Goal: Task Accomplishment & Management: Manage account settings

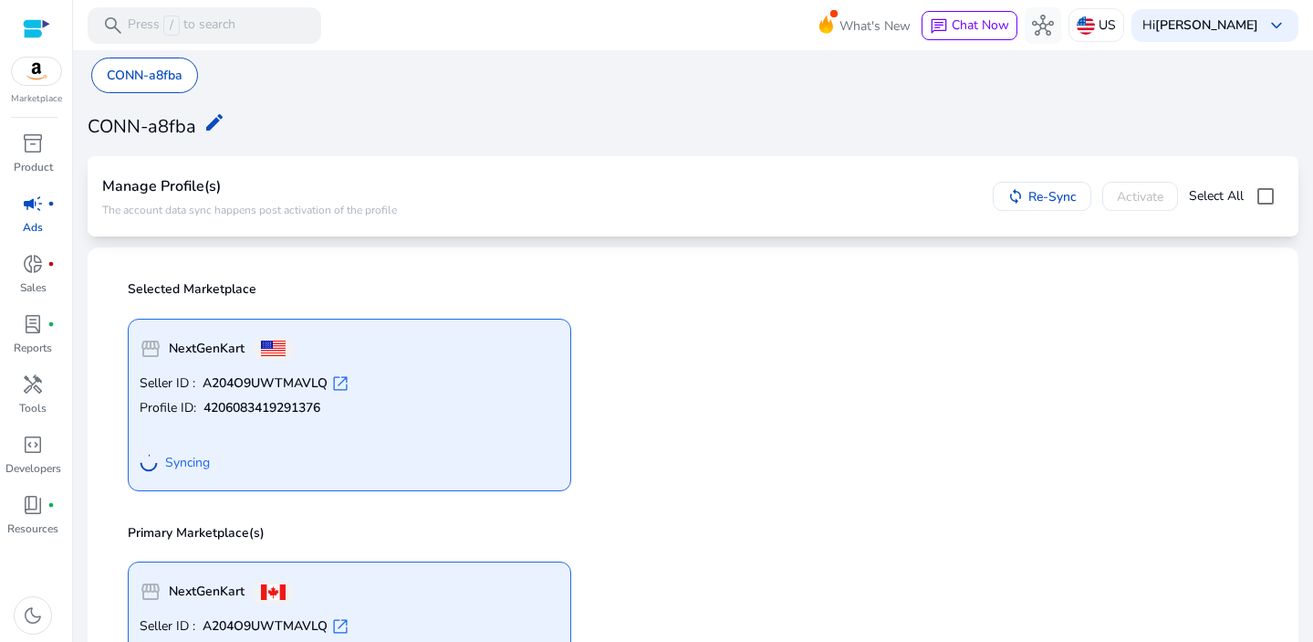
scroll to position [373, 0]
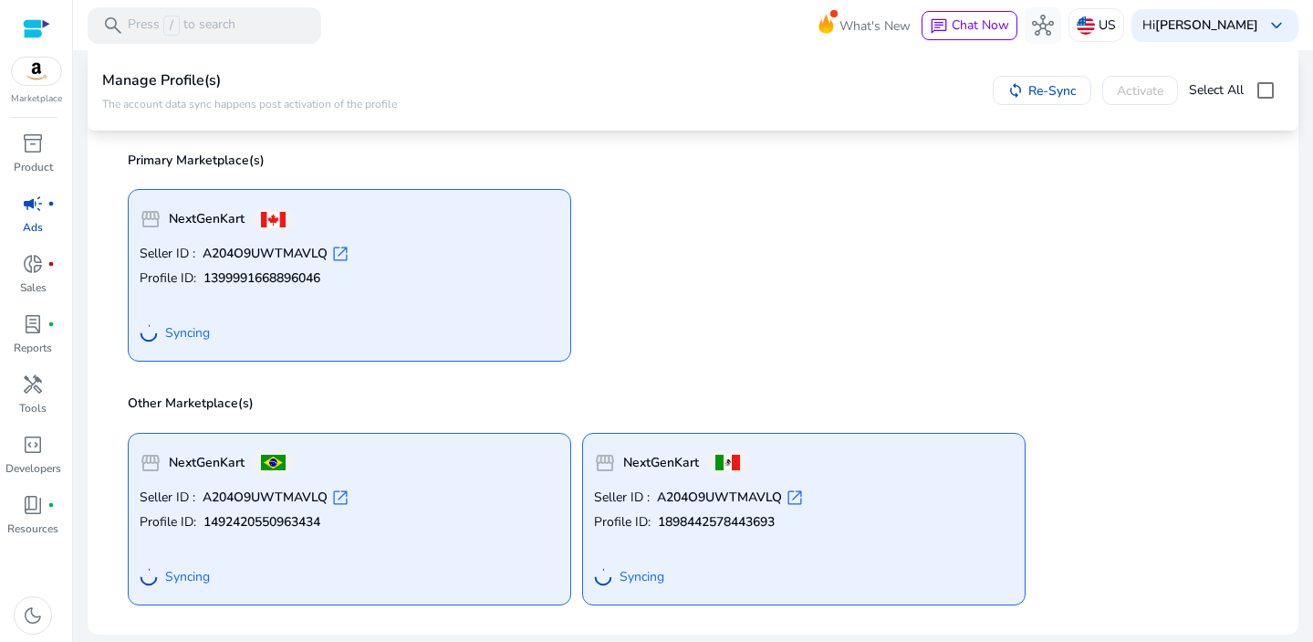
click at [1229, 333] on div "storefront NextGenKart Seller ID : A204O9UWTMAVLQ open_in_new Profile ID: 13999…" at bounding box center [693, 267] width 1153 height 187
click at [1215, 34] on div "Hi Jayanta Momin keyboard_arrow_down" at bounding box center [1215, 25] width 167 height 33
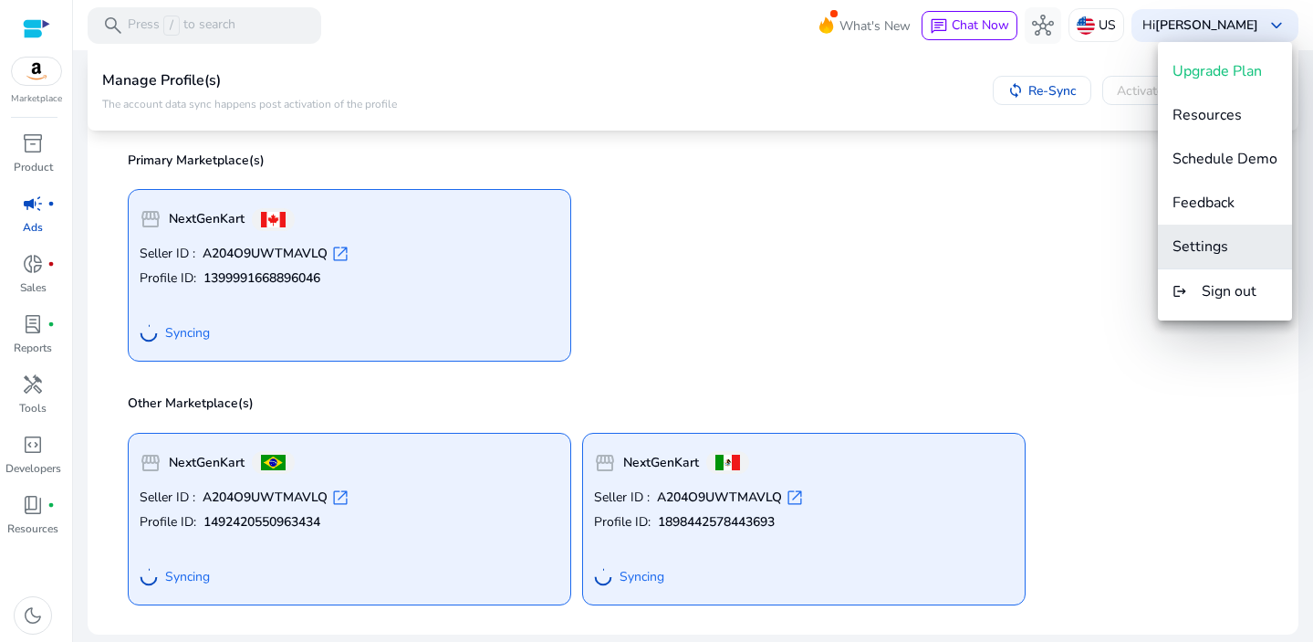
click at [1189, 246] on span "Settings" at bounding box center [1201, 246] width 56 height 20
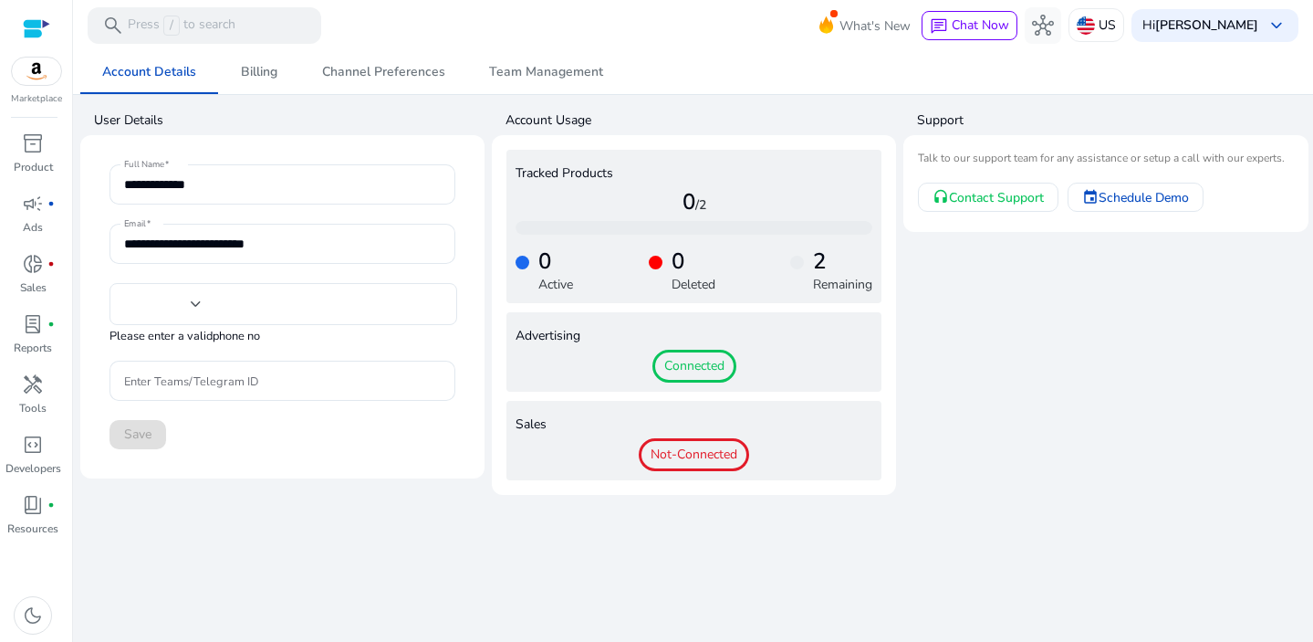
type input "**********"
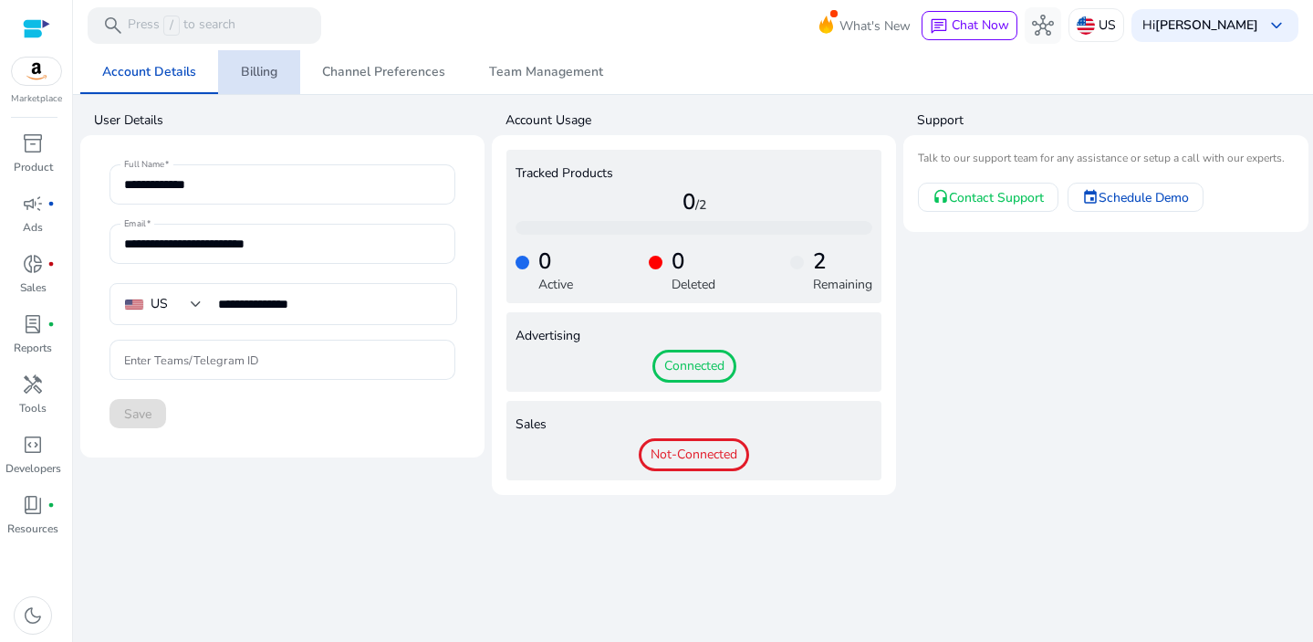
click at [235, 69] on link "Billing" at bounding box center [259, 72] width 82 height 44
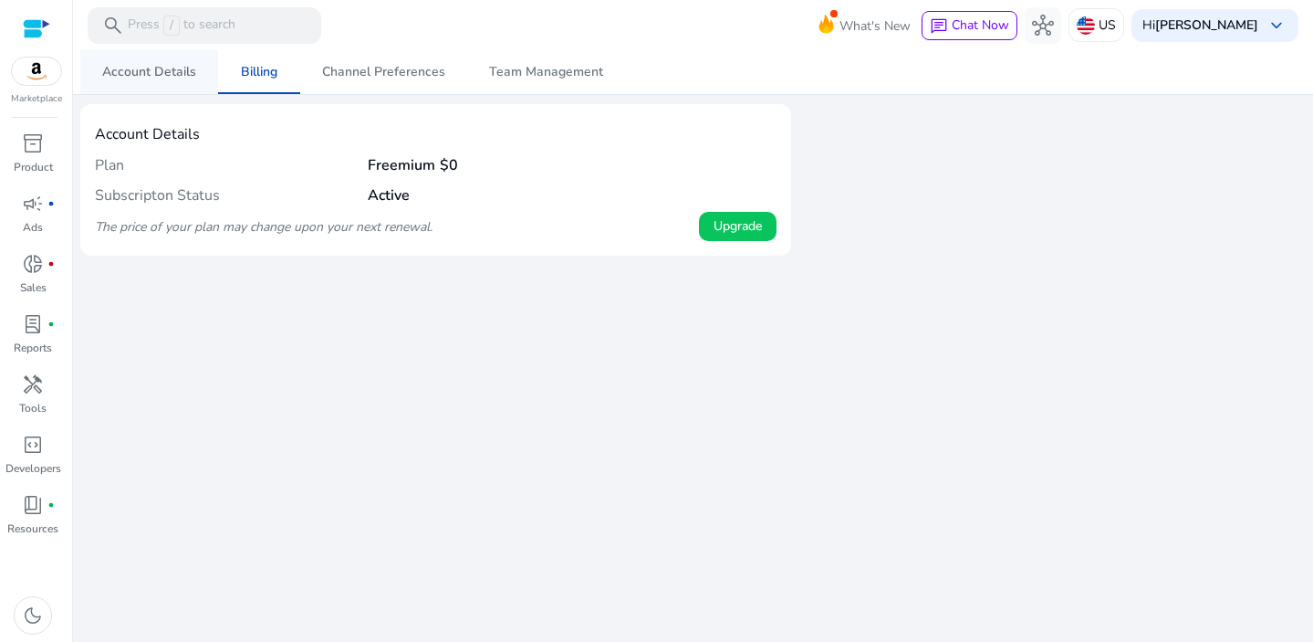
click at [152, 68] on span "Account Details" at bounding box center [149, 72] width 94 height 13
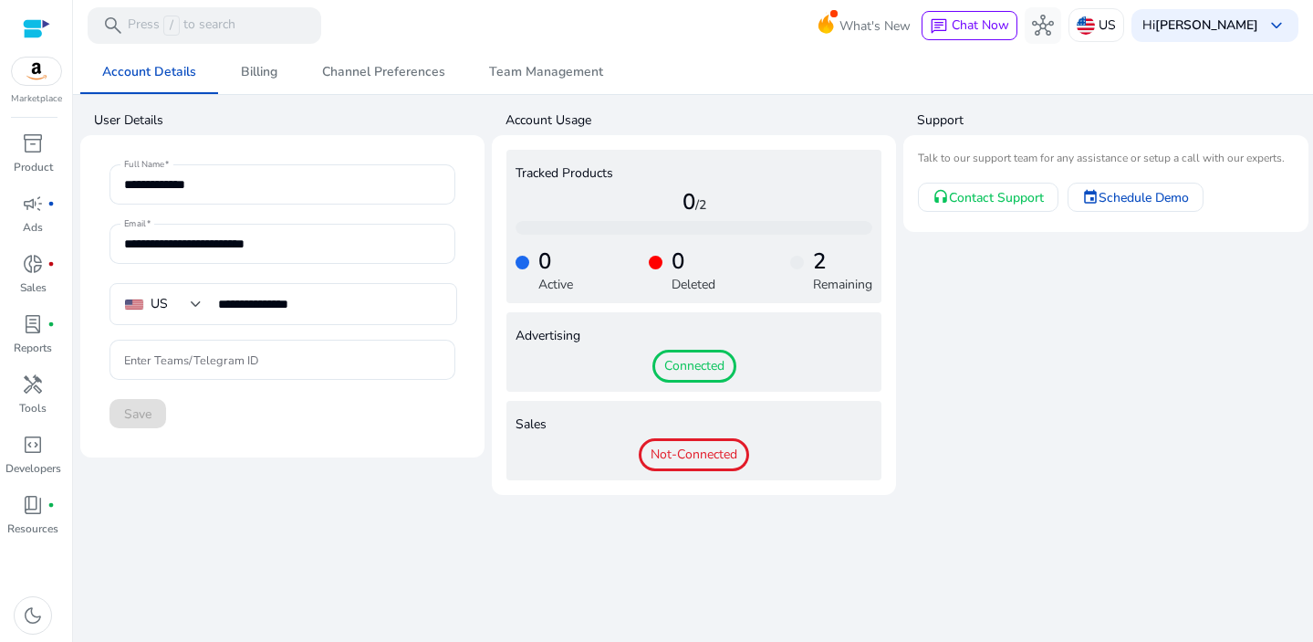
click at [700, 446] on span "Not-Connected" at bounding box center [694, 454] width 110 height 33
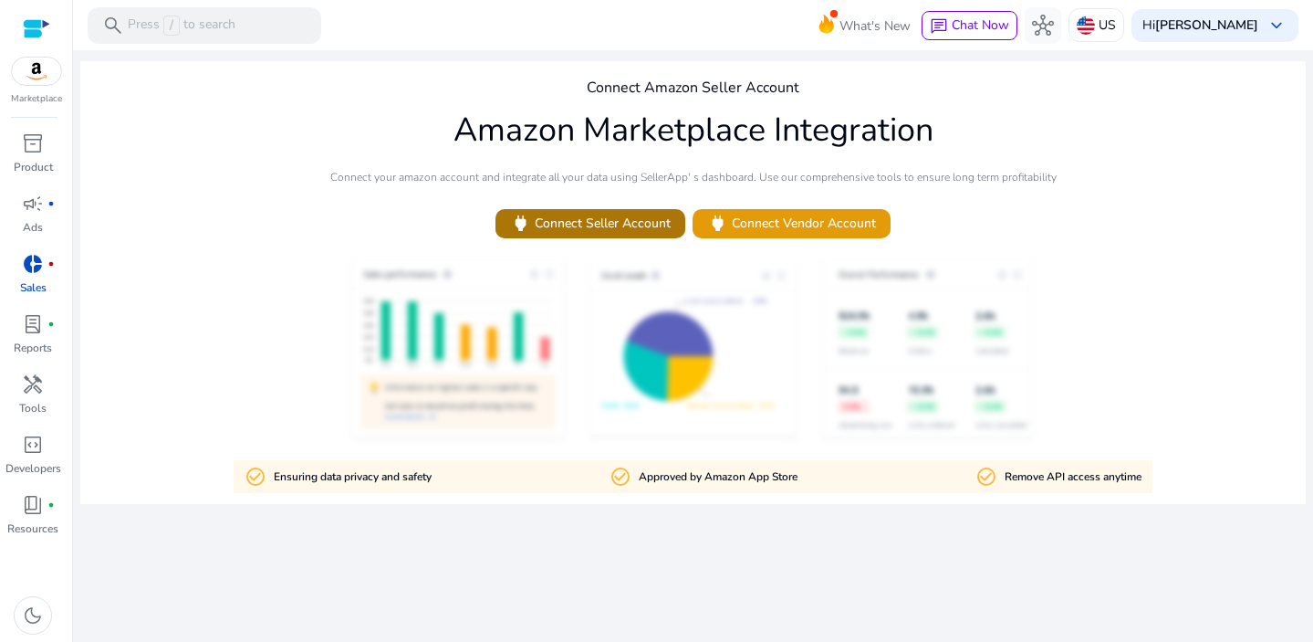
click at [622, 227] on span "power Connect Seller Account" at bounding box center [590, 223] width 161 height 21
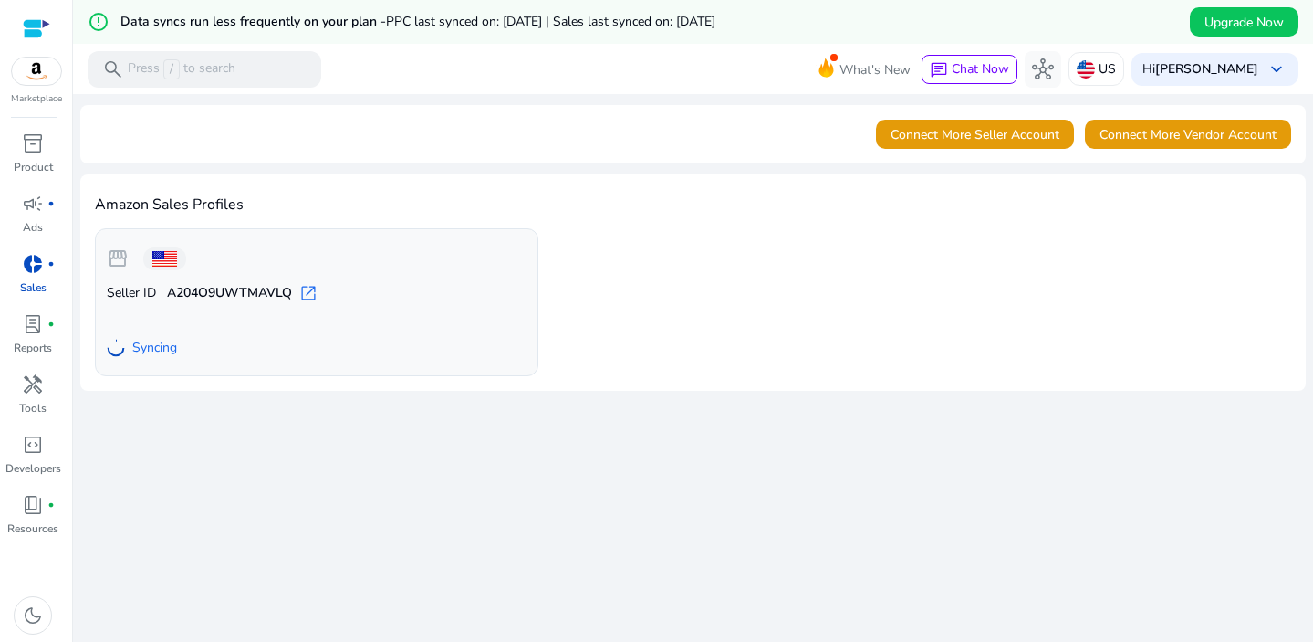
click at [37, 25] on div at bounding box center [36, 28] width 27 height 21
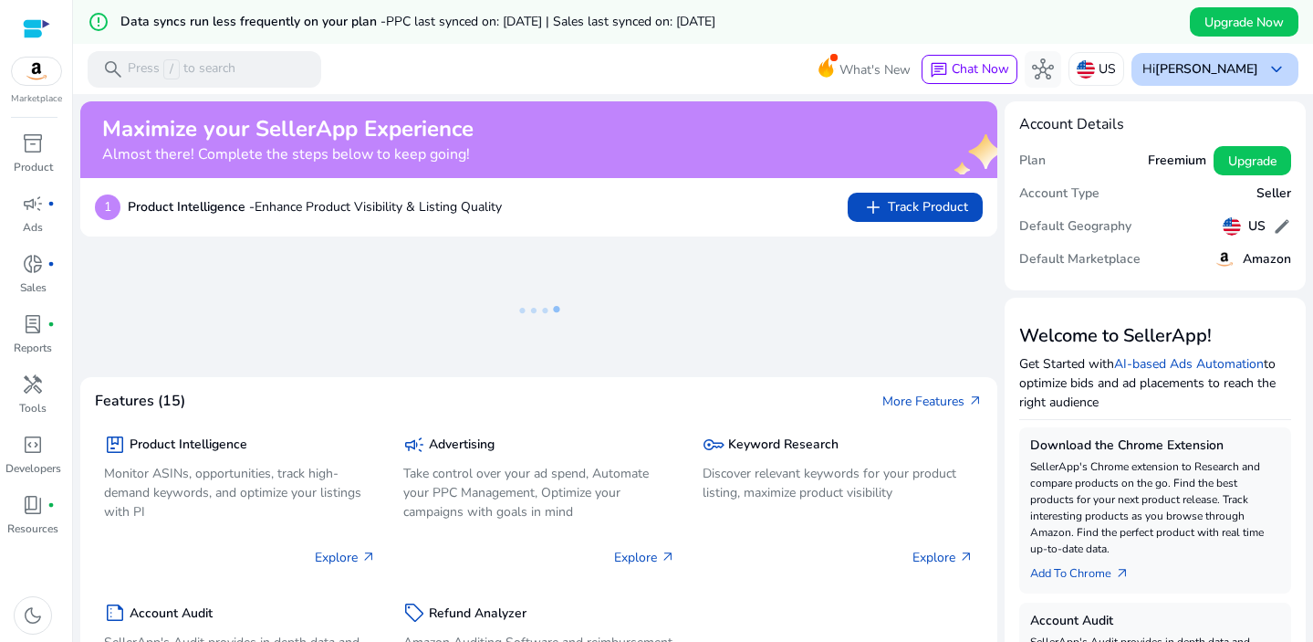
click at [1236, 72] on b "[PERSON_NAME]" at bounding box center [1207, 68] width 103 height 17
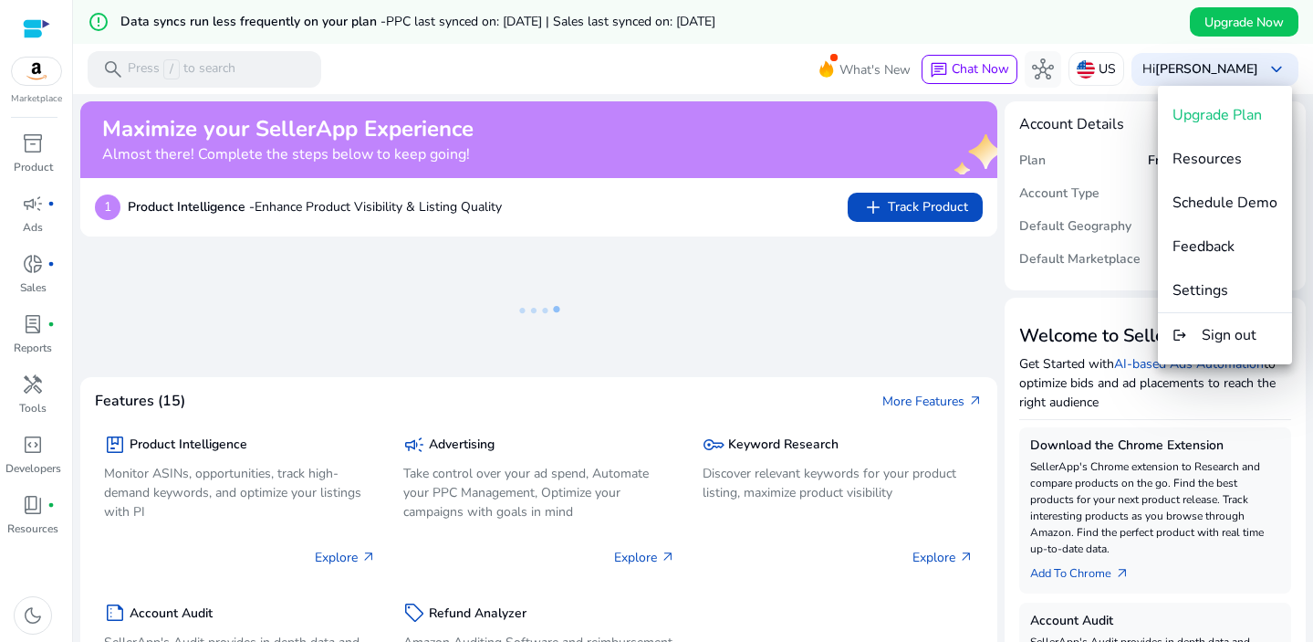
click at [384, 78] on div at bounding box center [656, 321] width 1313 height 642
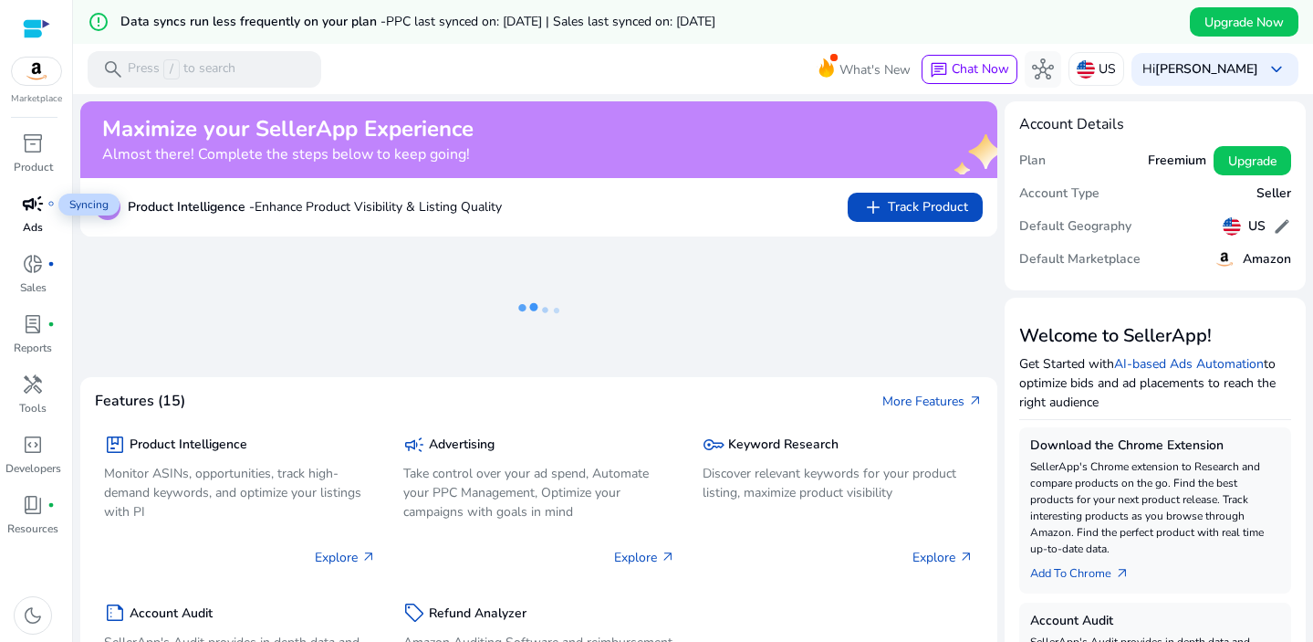
click at [25, 210] on span "campaign" at bounding box center [33, 204] width 22 height 22
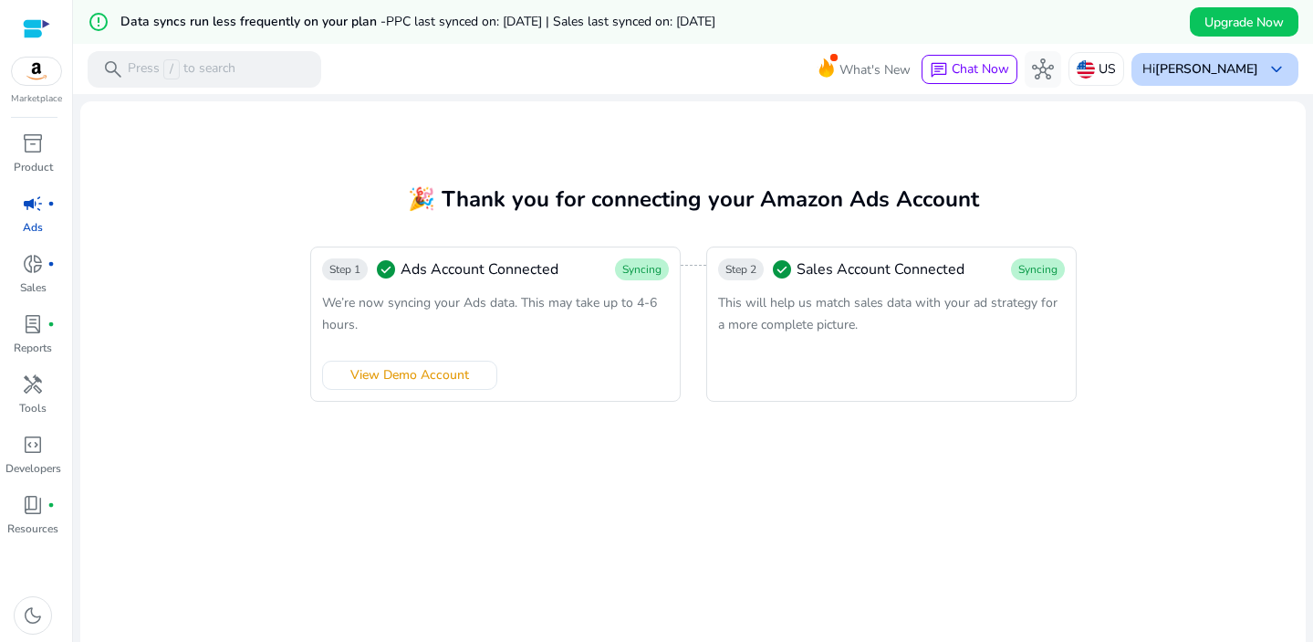
click at [1244, 73] on b "[PERSON_NAME]" at bounding box center [1207, 68] width 103 height 17
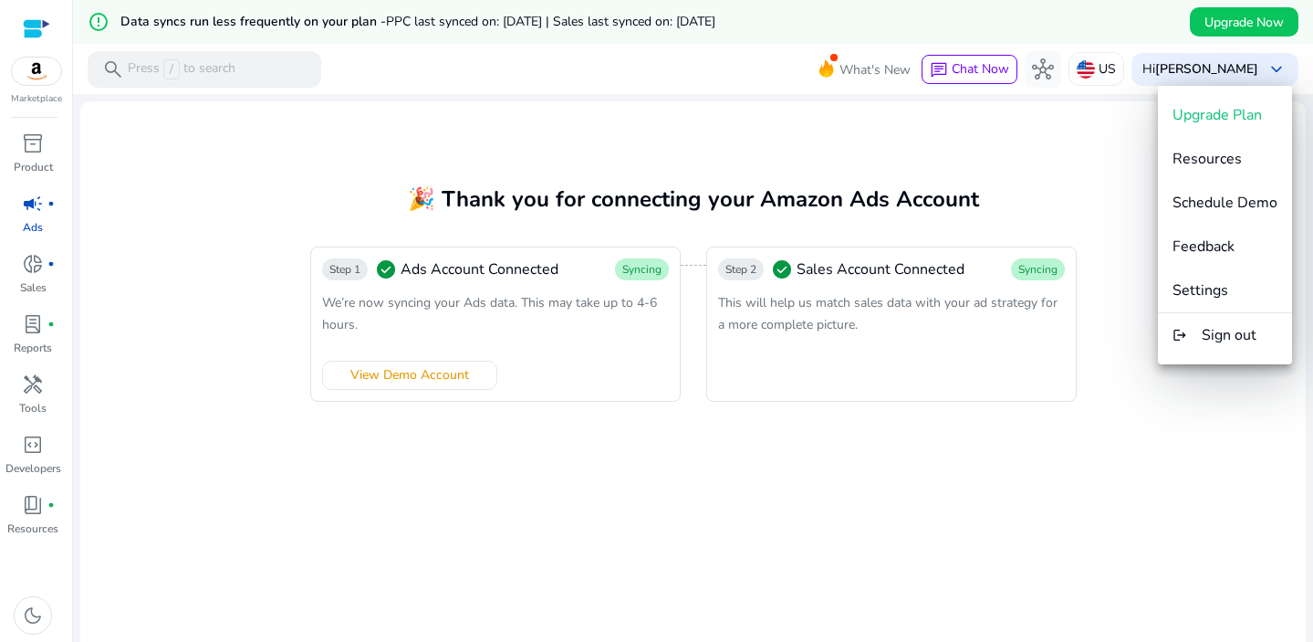
click at [868, 514] on div at bounding box center [656, 321] width 1313 height 642
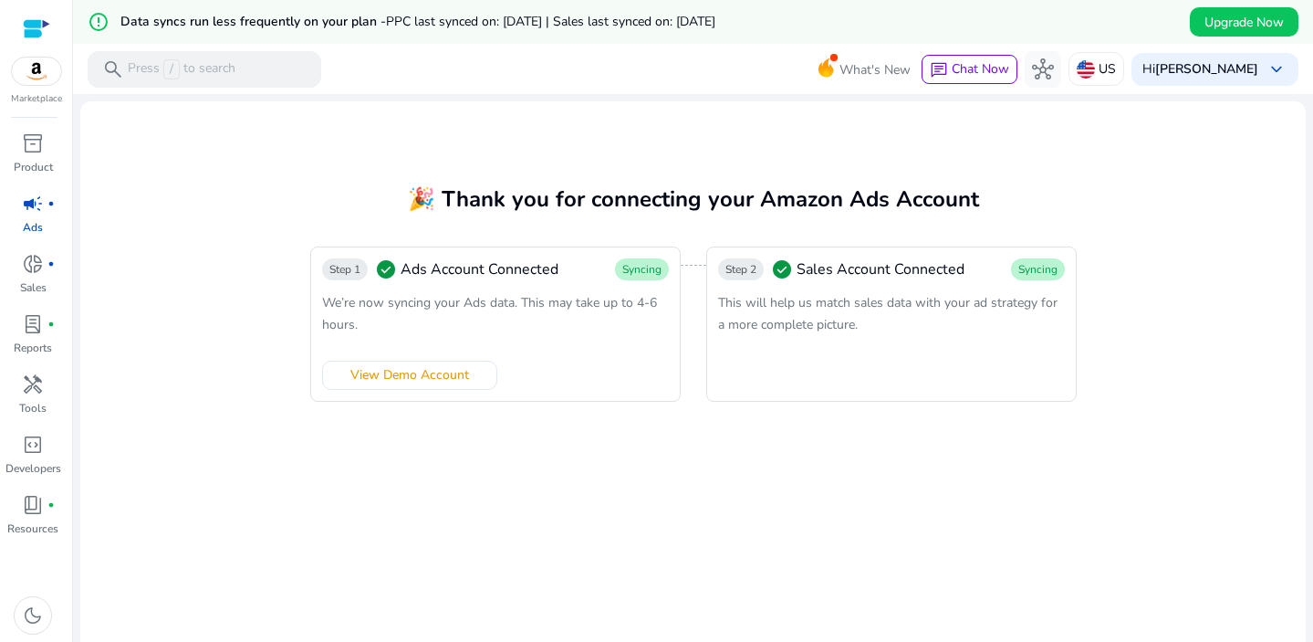
click at [39, 78] on img at bounding box center [36, 71] width 49 height 27
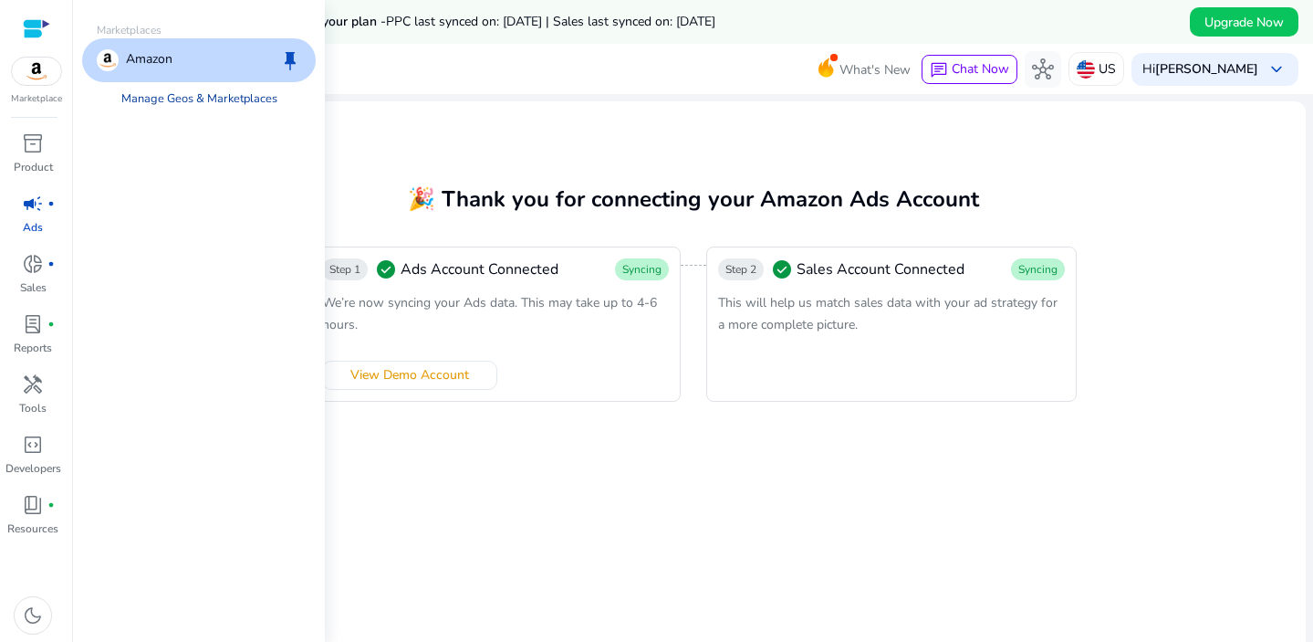
click at [145, 99] on link "Manage Geos & Marketplaces" at bounding box center [199, 98] width 185 height 33
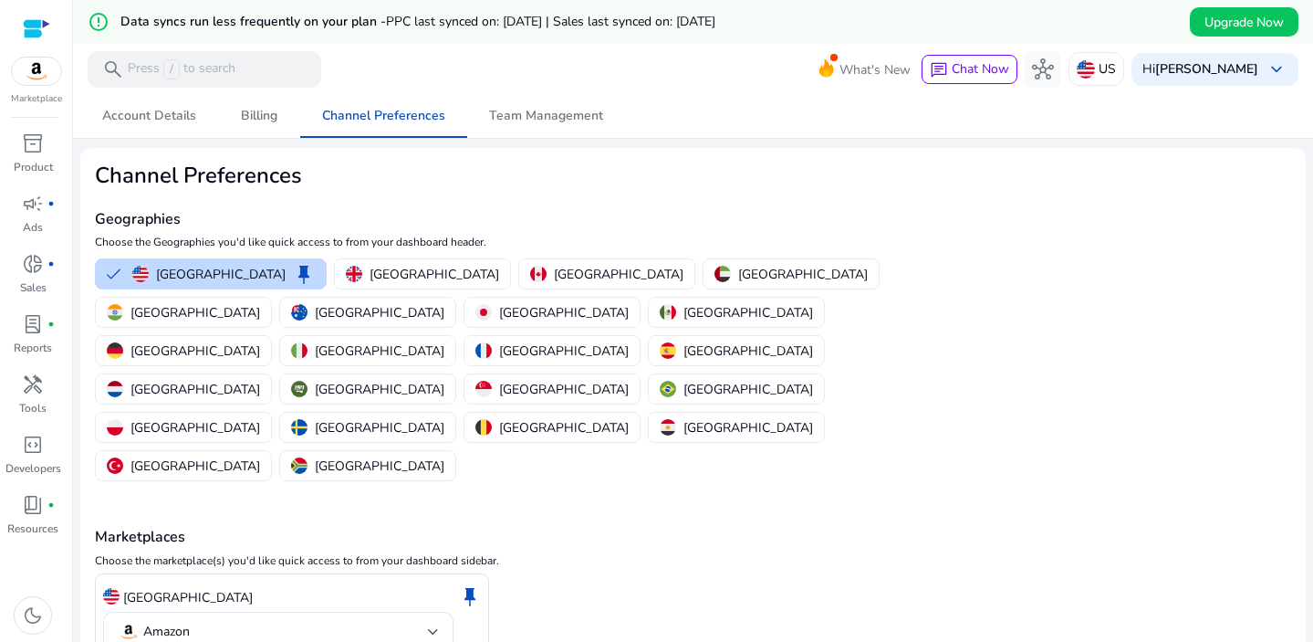
click at [1094, 485] on div "Marketplaces Choose the marketplace(s) you'd like quick access to from your das…" at bounding box center [693, 588] width 1197 height 207
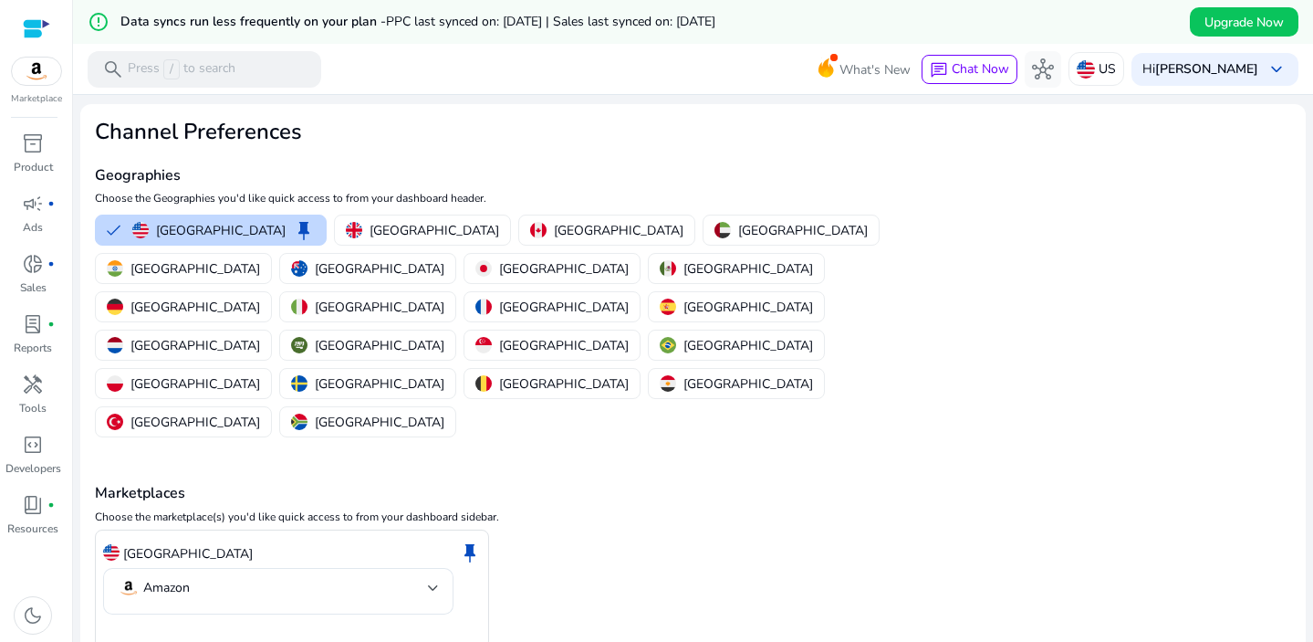
click at [50, 78] on img at bounding box center [36, 71] width 49 height 27
click at [997, 529] on div "United States keep Amazon" at bounding box center [693, 589] width 1197 height 120
click at [153, 225] on div "United States keep" at bounding box center [223, 230] width 183 height 22
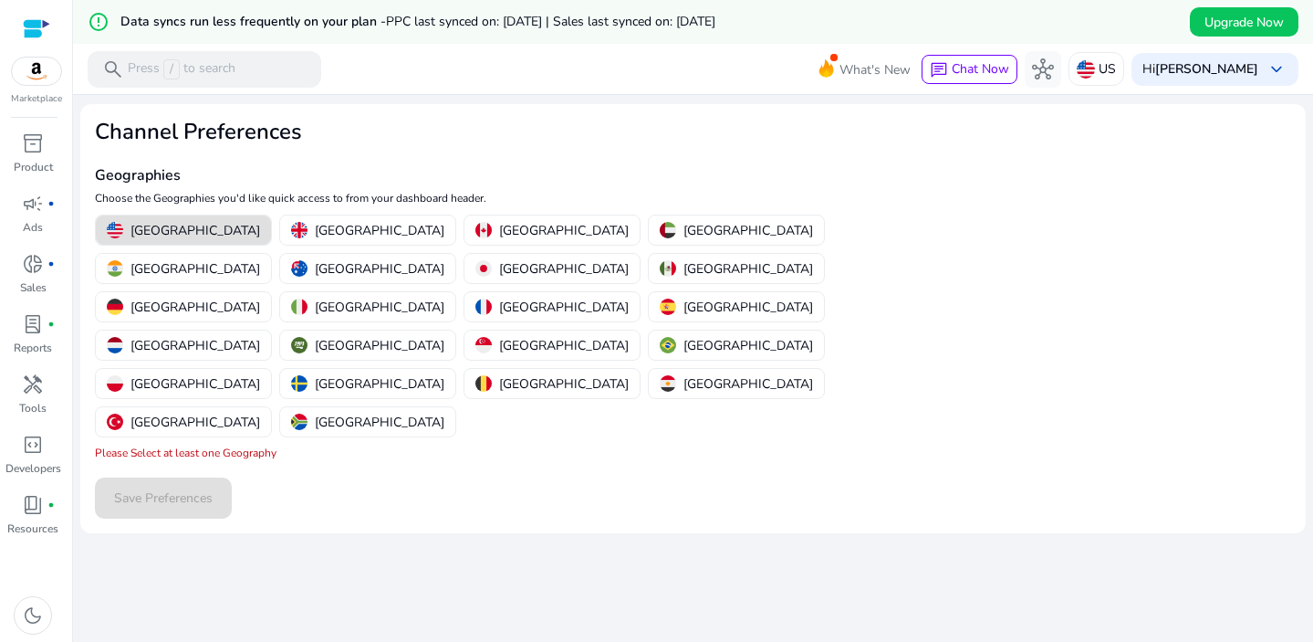
click at [153, 225] on p "United States" at bounding box center [196, 230] width 130 height 19
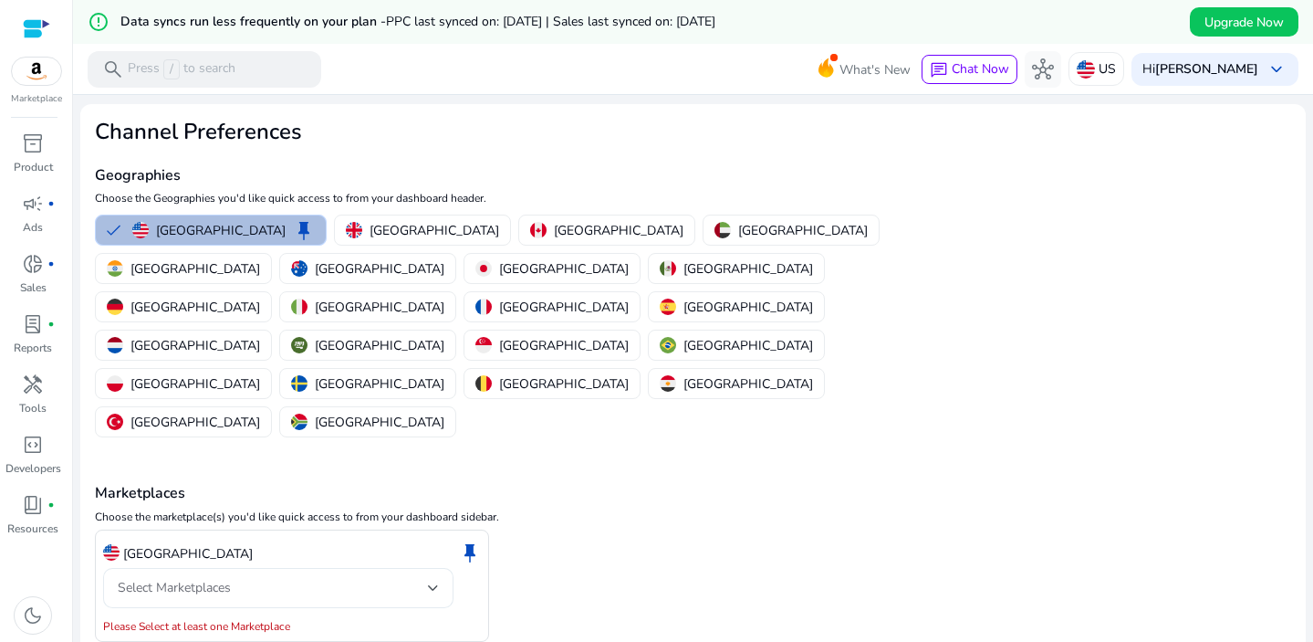
click at [421, 578] on div "Select Marketplaces" at bounding box center [273, 588] width 310 height 20
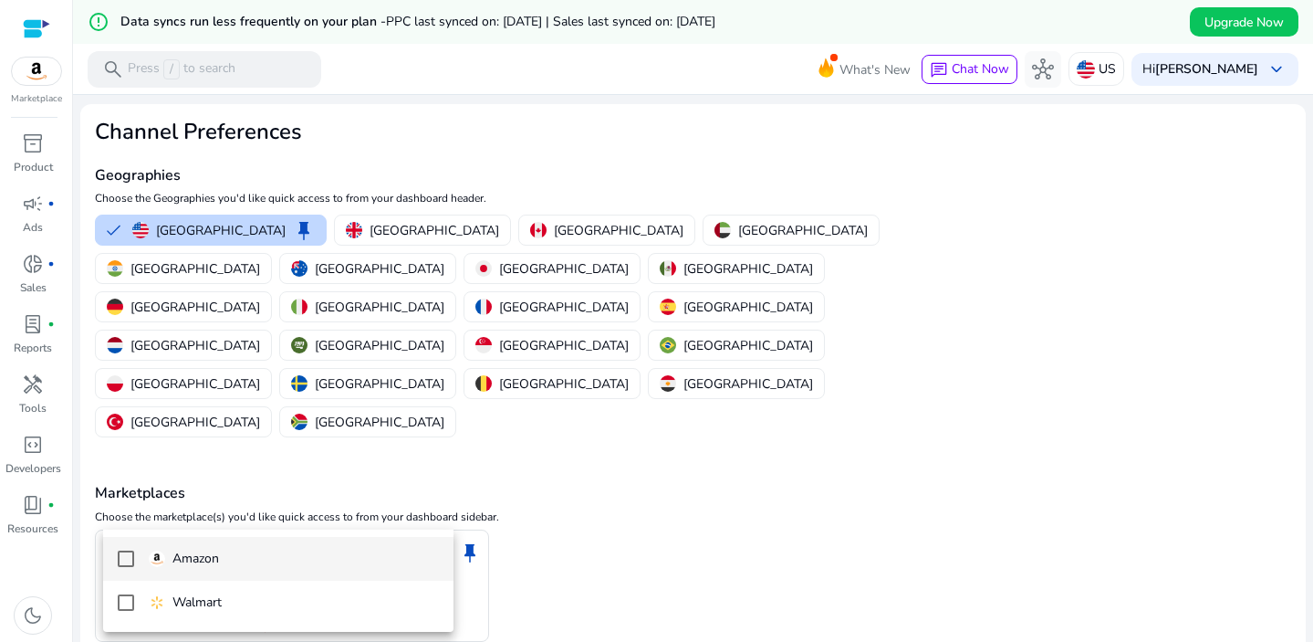
click at [337, 549] on span "Amazon" at bounding box center [294, 559] width 290 height 20
click at [752, 536] on div at bounding box center [656, 321] width 1313 height 642
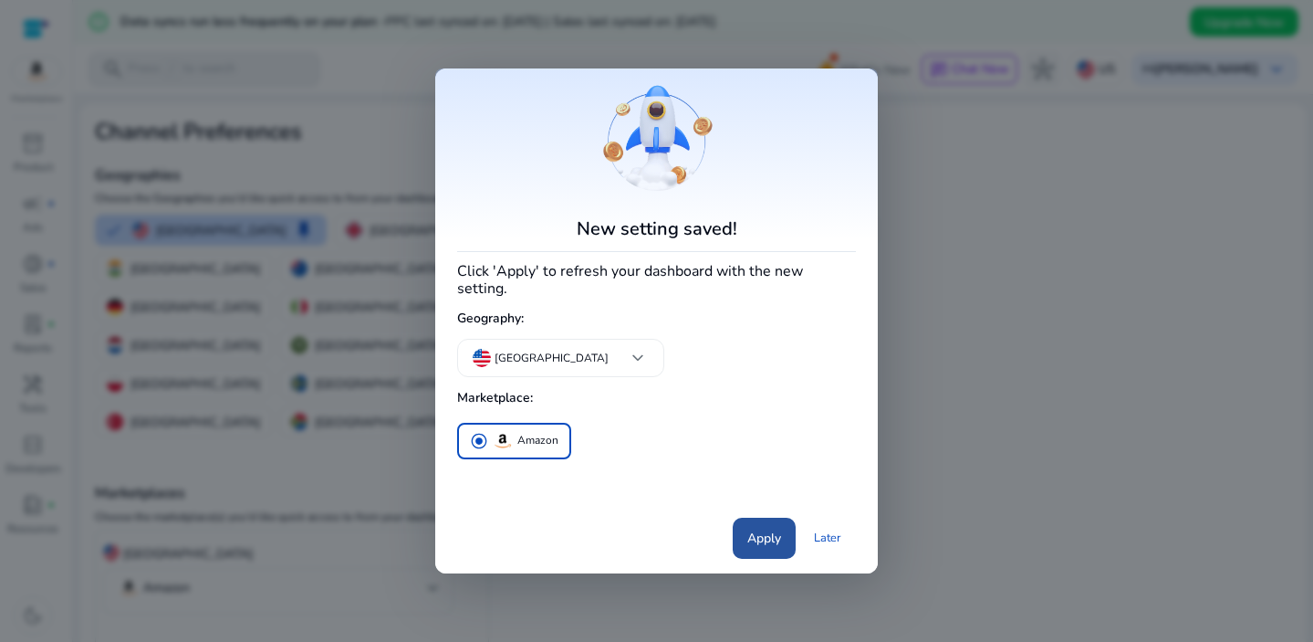
click at [778, 531] on span "Apply" at bounding box center [765, 537] width 34 height 19
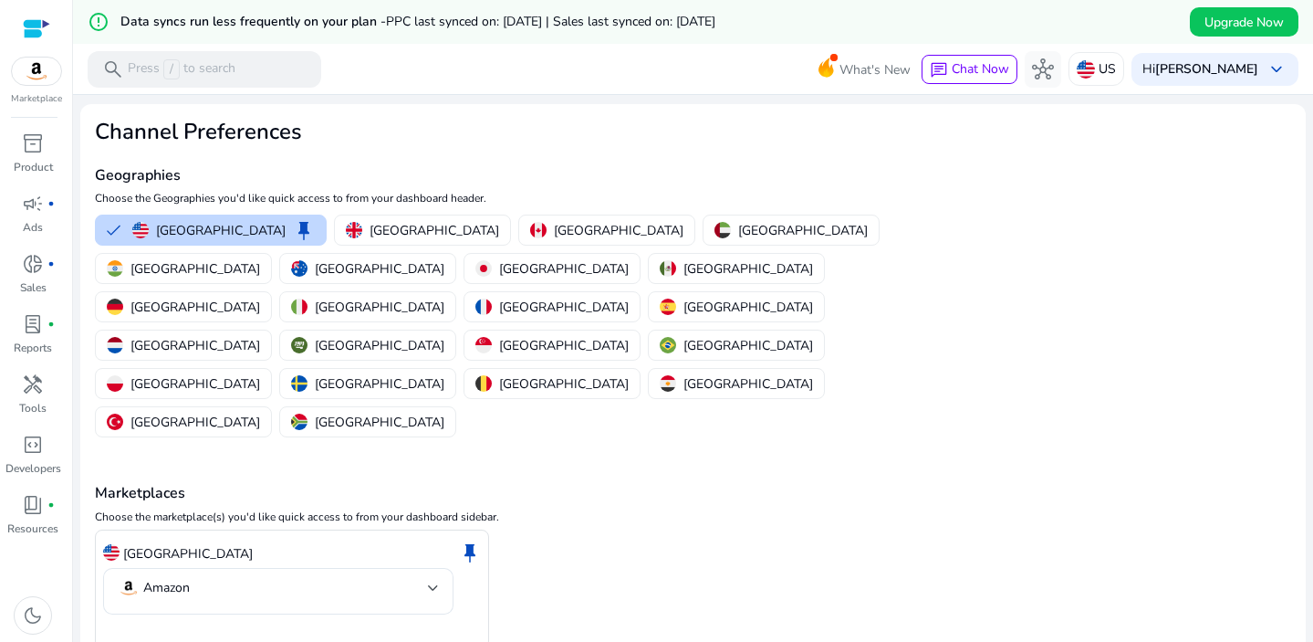
scroll to position [0, 0]
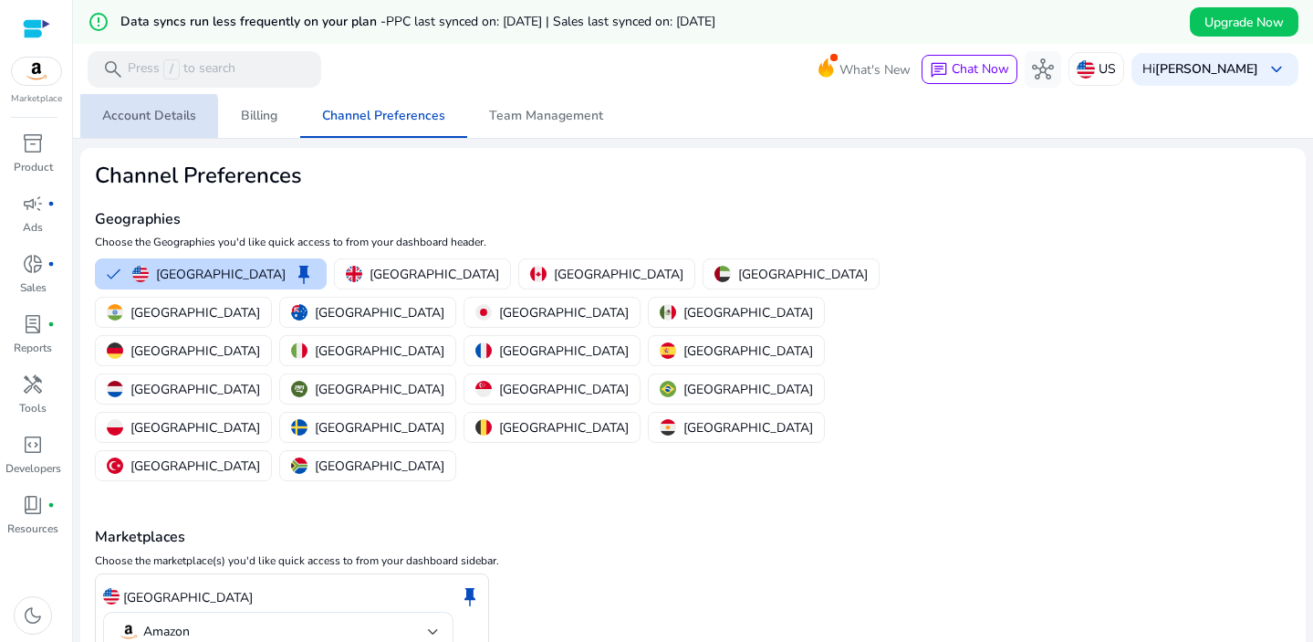
click at [141, 120] on span "Account Details" at bounding box center [149, 116] width 94 height 13
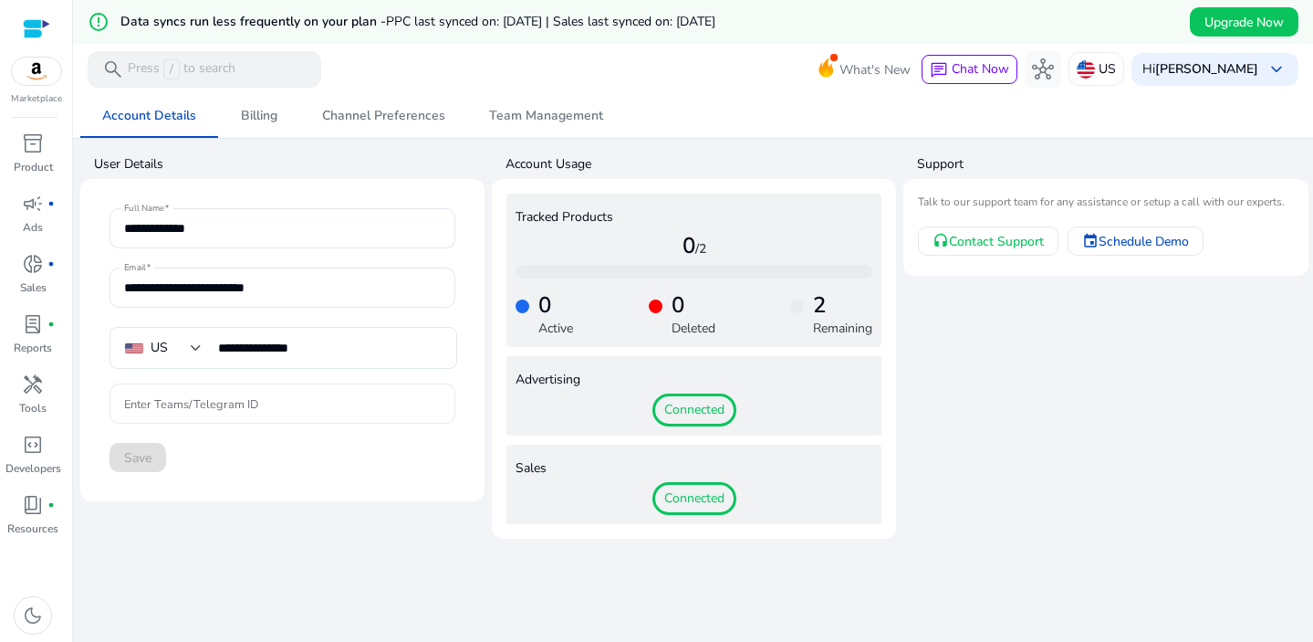
click at [322, 409] on input "Enter Teams/Telegram ID" at bounding box center [282, 403] width 317 height 20
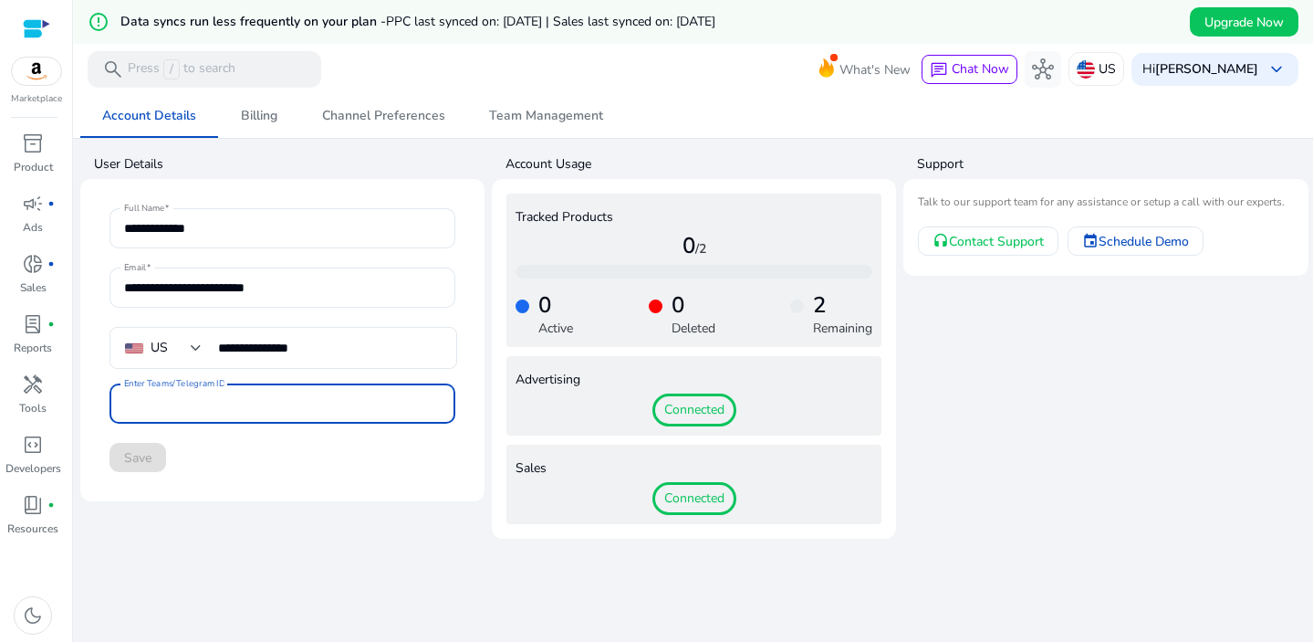
click at [315, 455] on div "Save" at bounding box center [283, 457] width 346 height 29
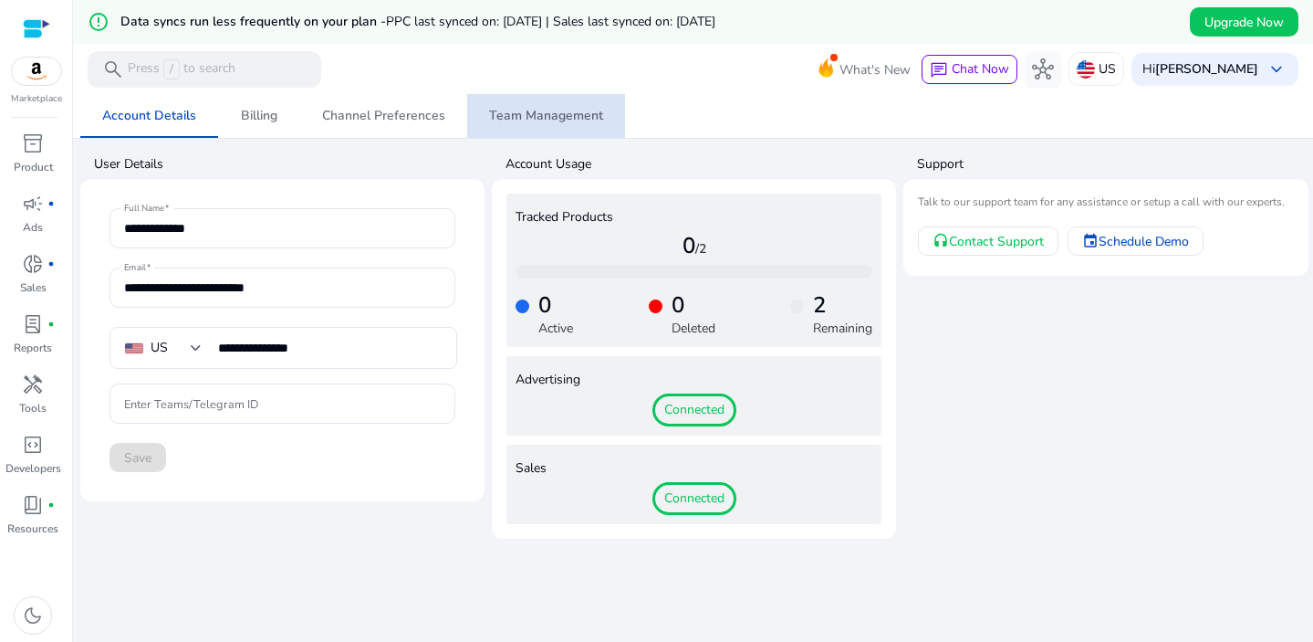
click at [551, 111] on span "Team Management" at bounding box center [546, 116] width 114 height 13
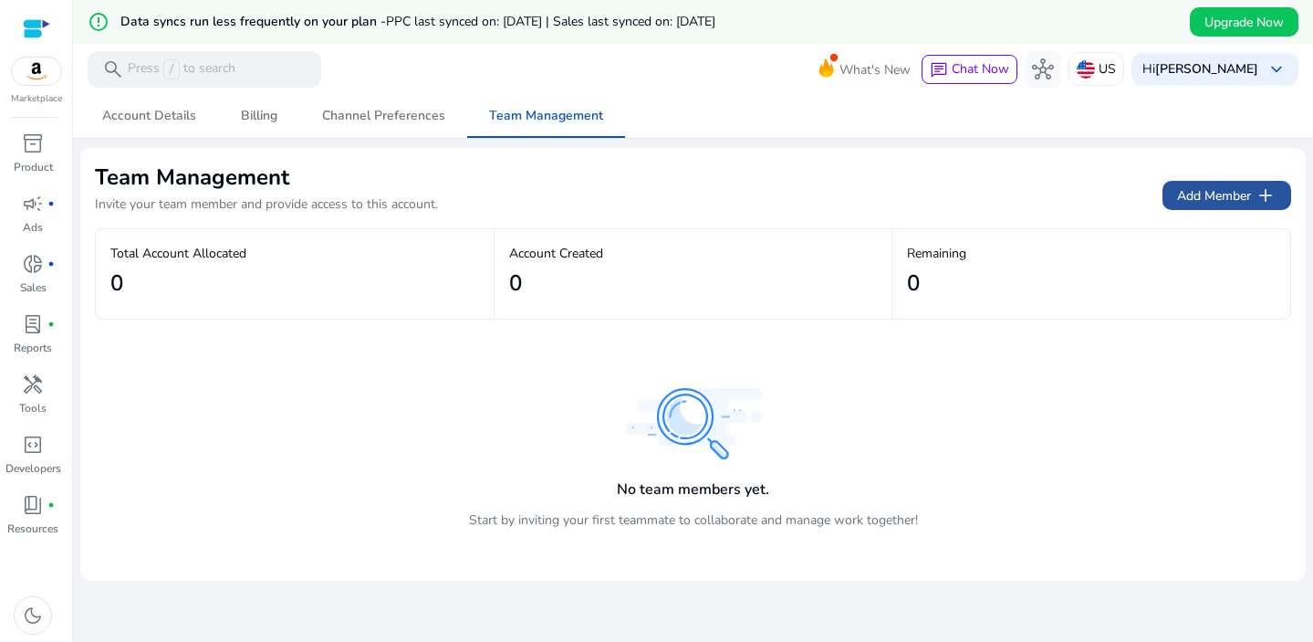
click at [1258, 199] on span "add" at bounding box center [1266, 195] width 22 height 22
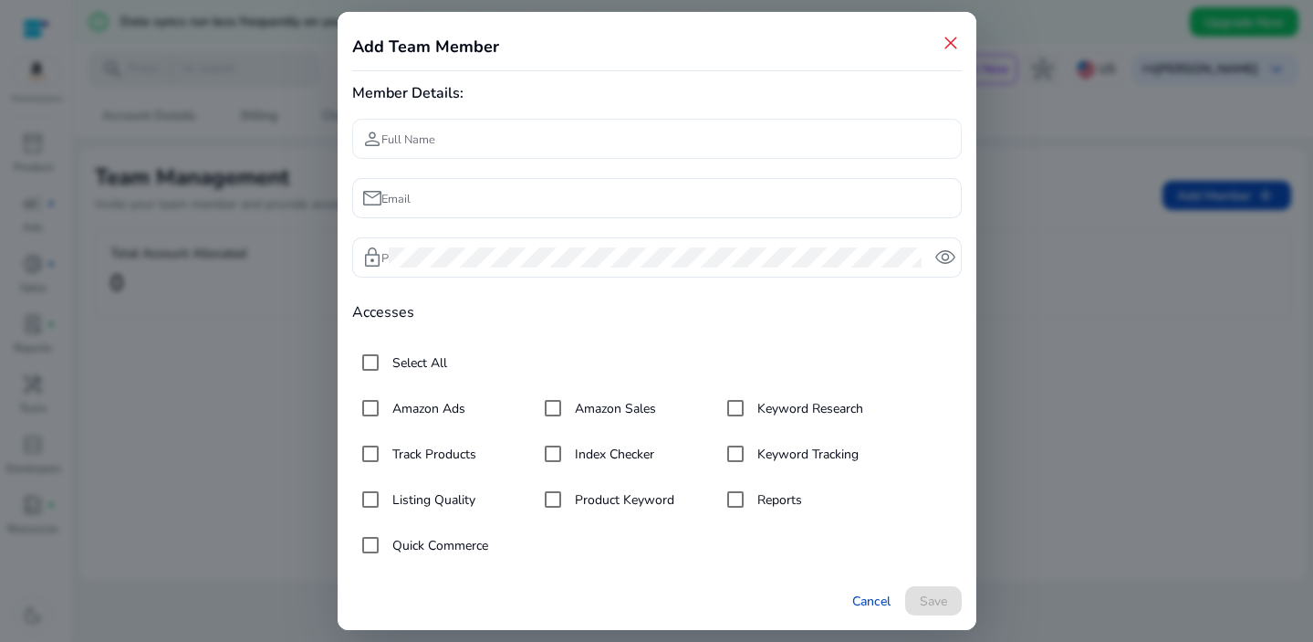
click at [472, 136] on input "Full Name" at bounding box center [668, 139] width 559 height 20
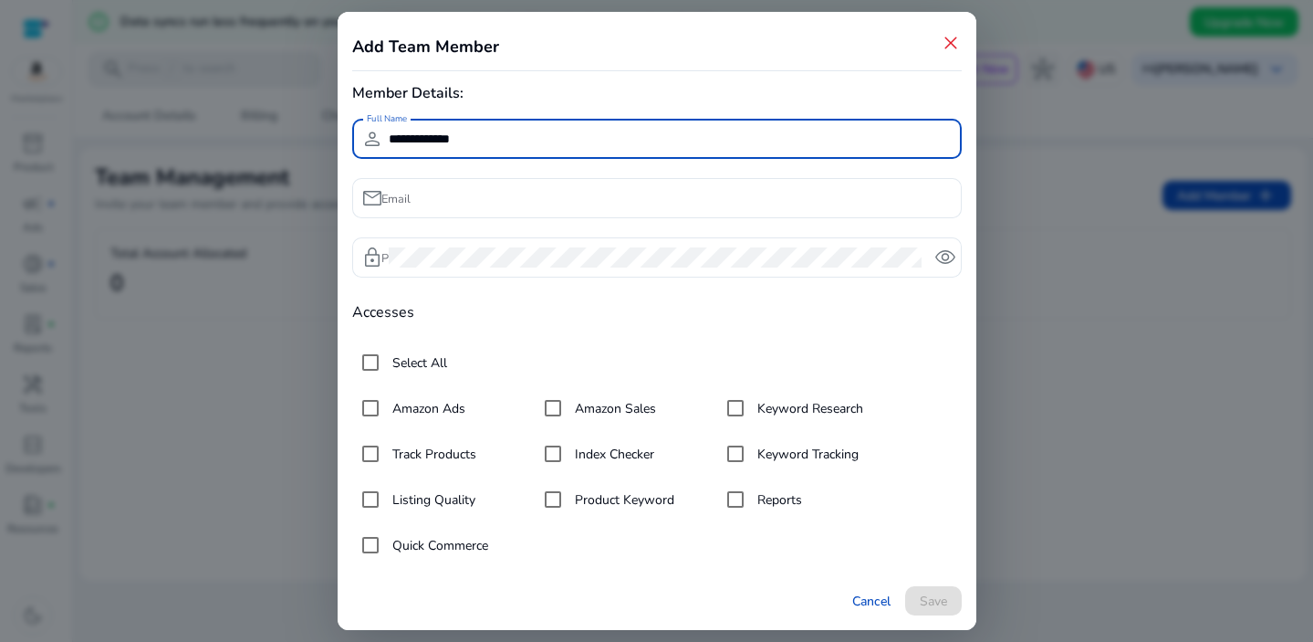
type input "**********"
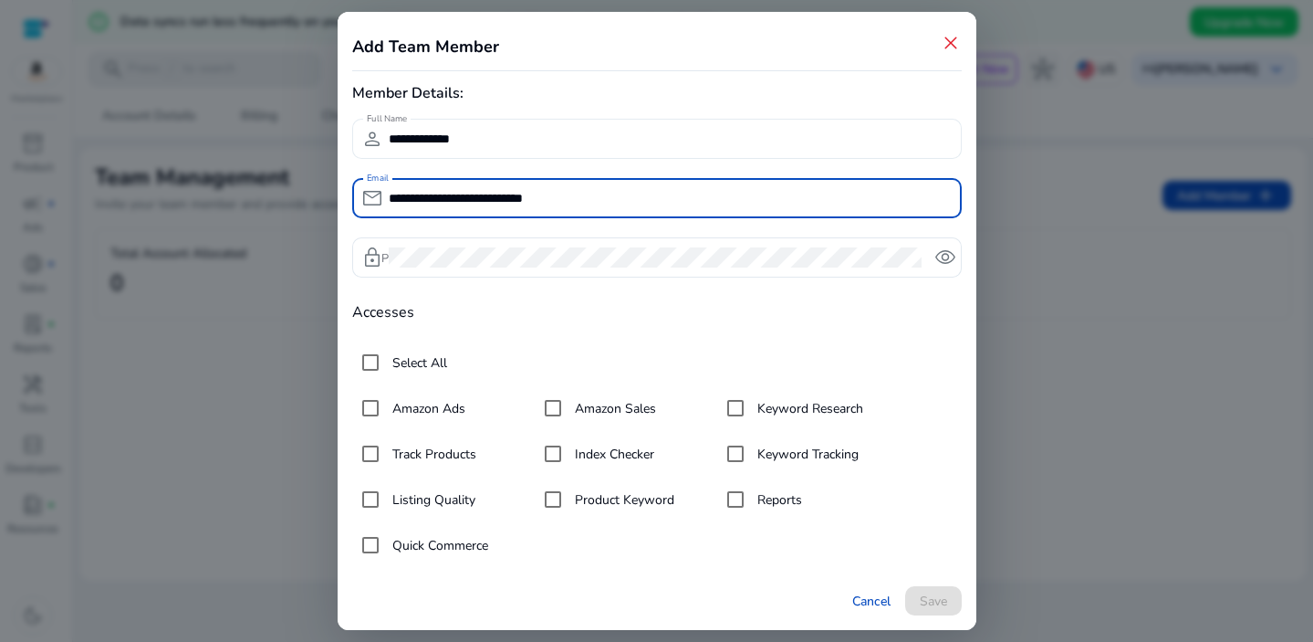
type input "**********"
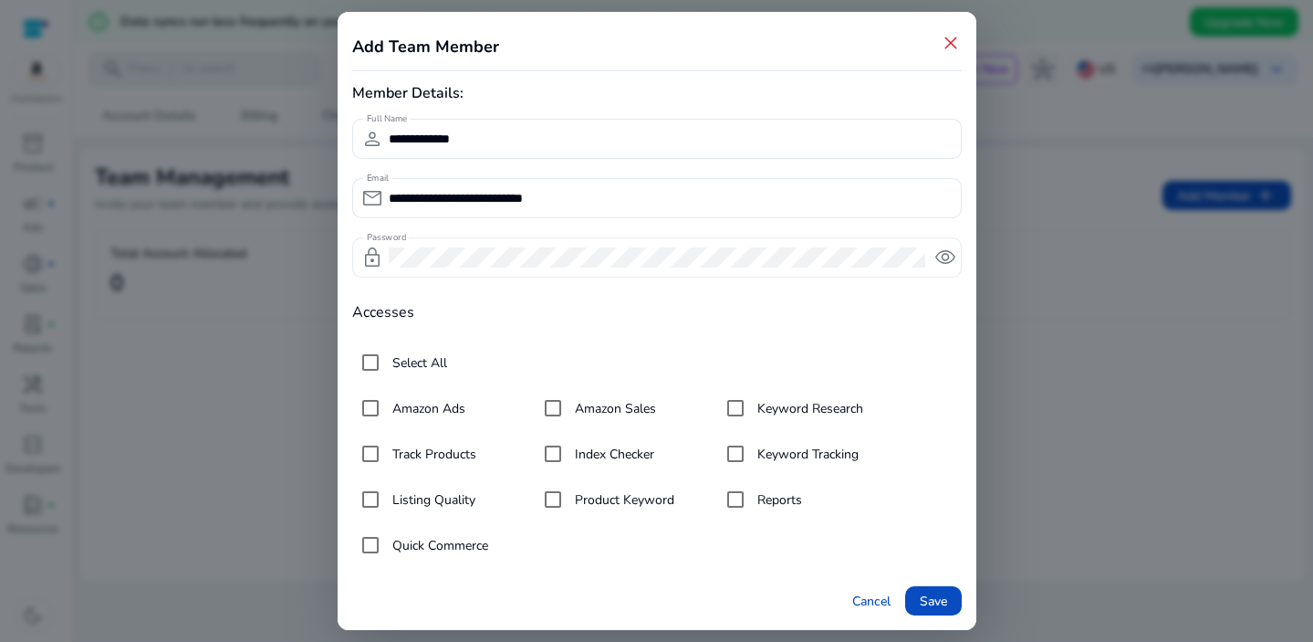
click at [388, 262] on div "Password lock remove_red_eye" at bounding box center [657, 257] width 610 height 40
click at [931, 601] on span "Save" at bounding box center [933, 600] width 27 height 19
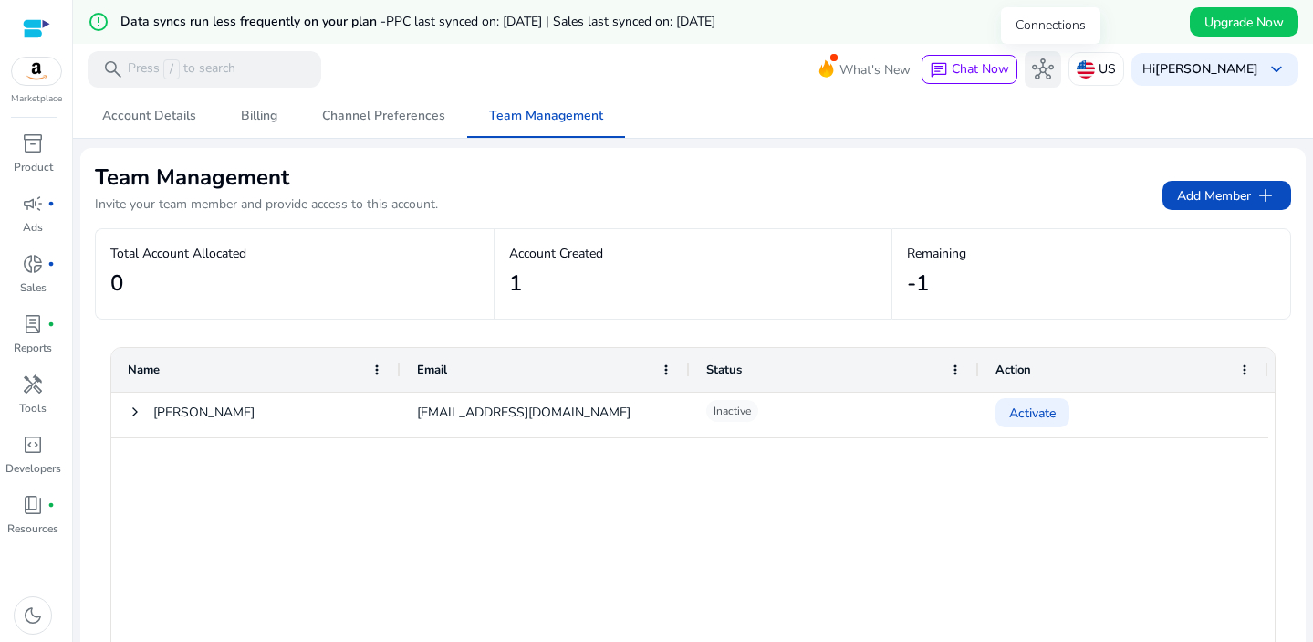
click at [1044, 74] on span "hub" at bounding box center [1043, 69] width 22 height 22
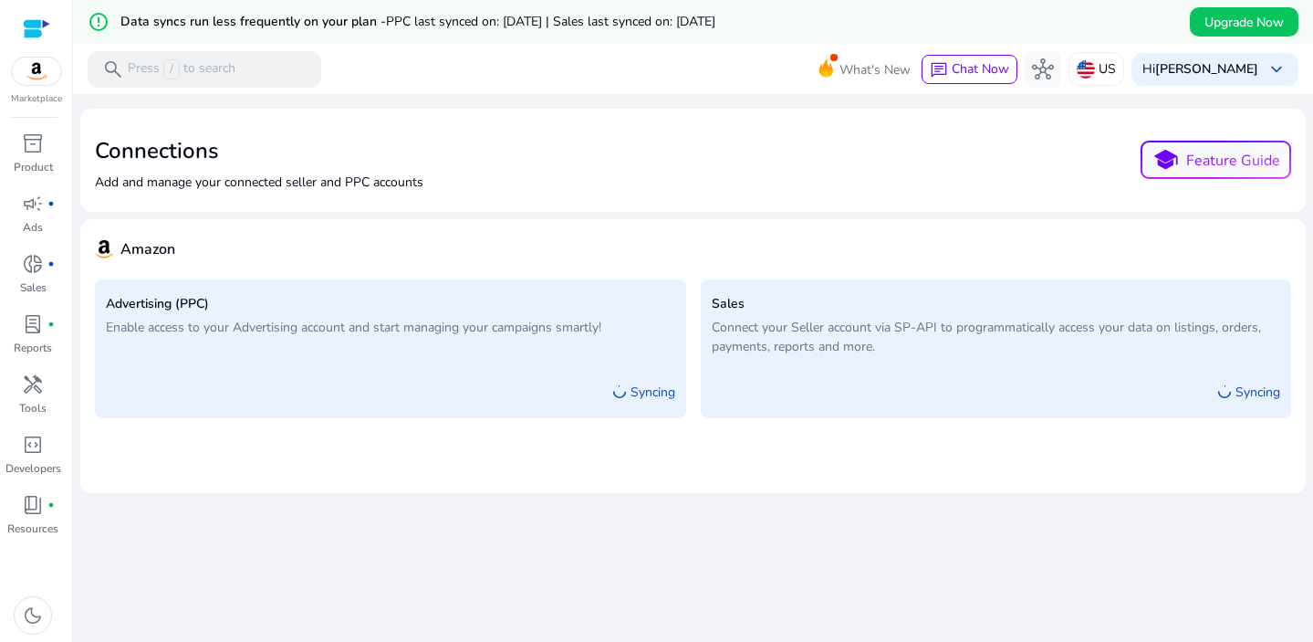
scroll to position [4, 0]
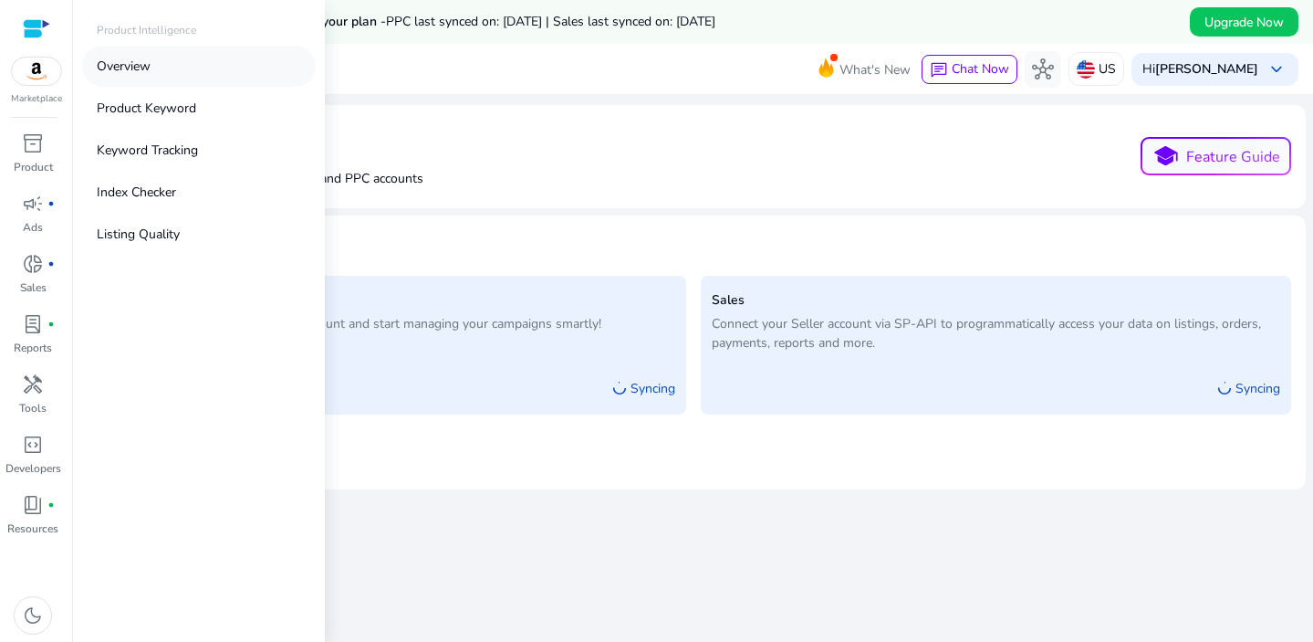
click at [129, 70] on p "Overview" at bounding box center [124, 66] width 54 height 19
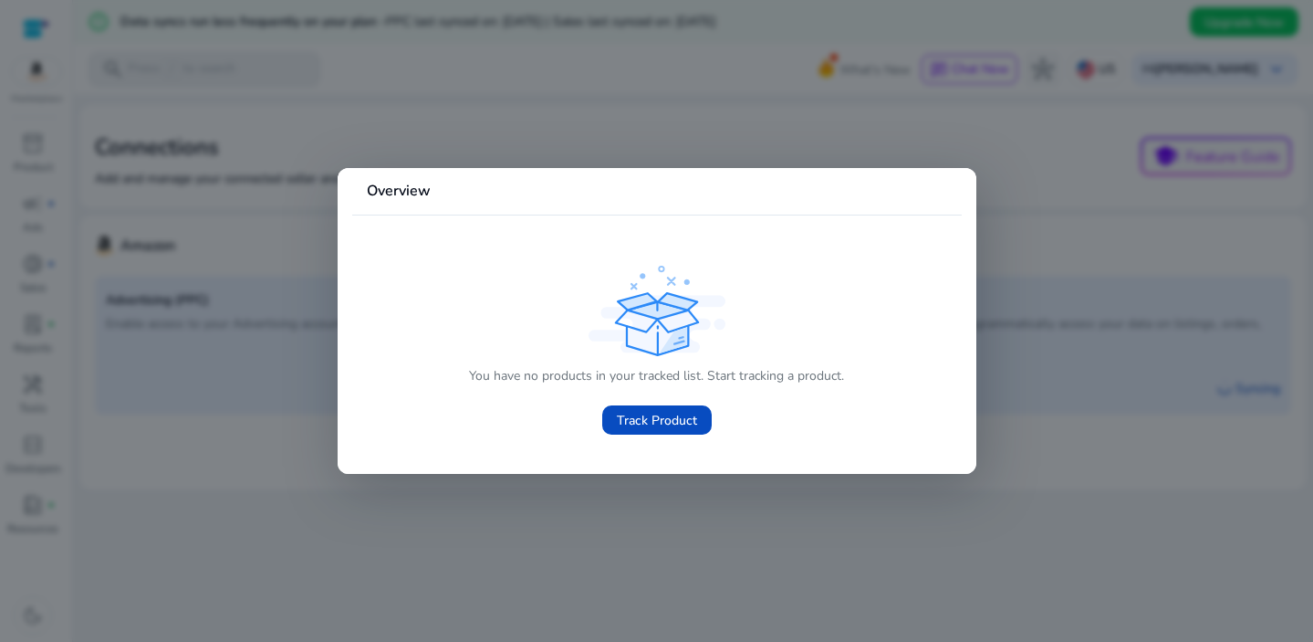
click at [624, 478] on div at bounding box center [656, 321] width 1313 height 642
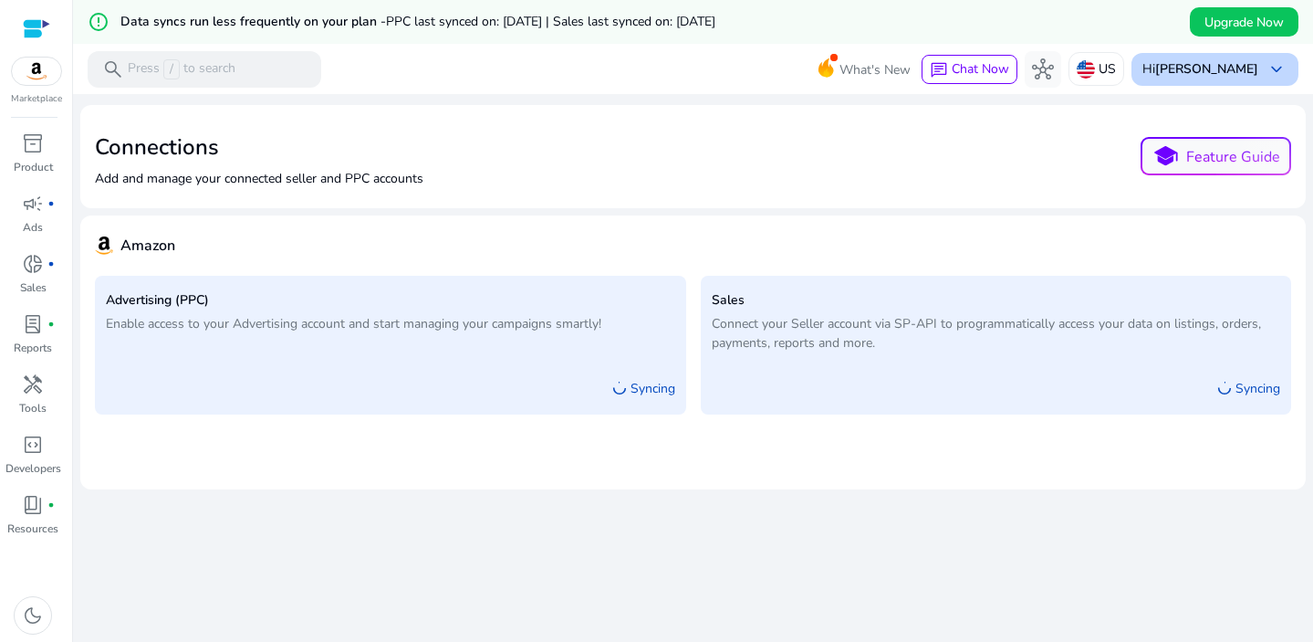
click at [1244, 69] on b "[PERSON_NAME]" at bounding box center [1207, 68] width 103 height 17
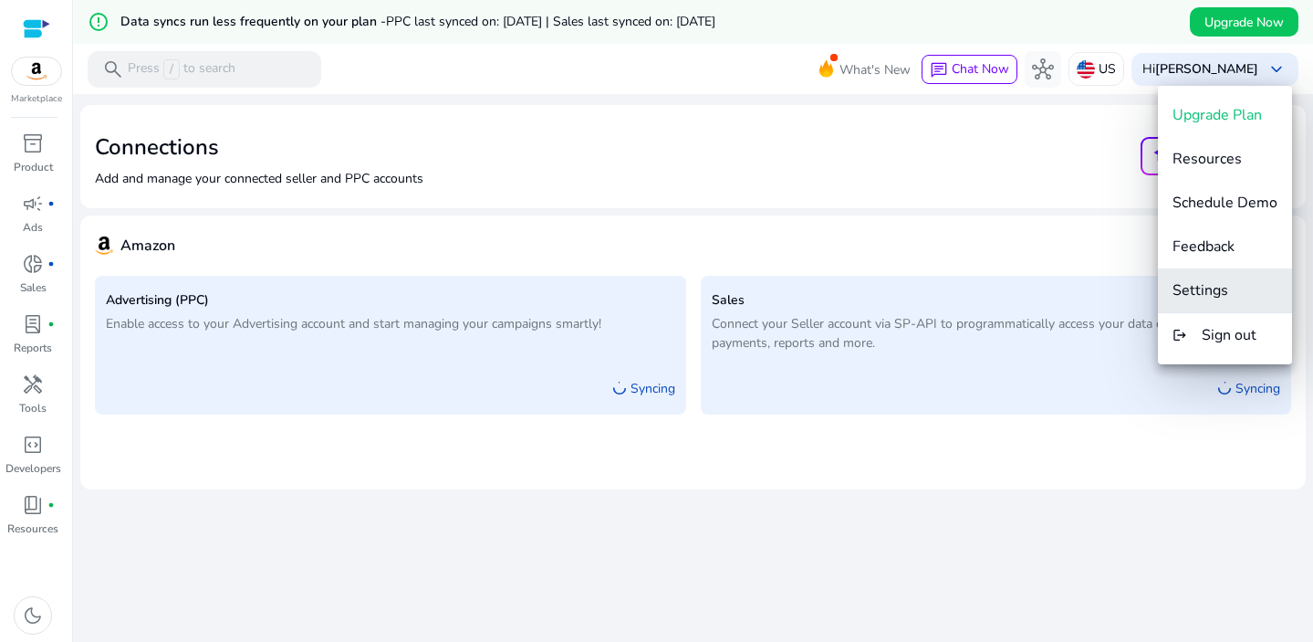
click at [1237, 290] on span "Settings" at bounding box center [1225, 290] width 105 height 20
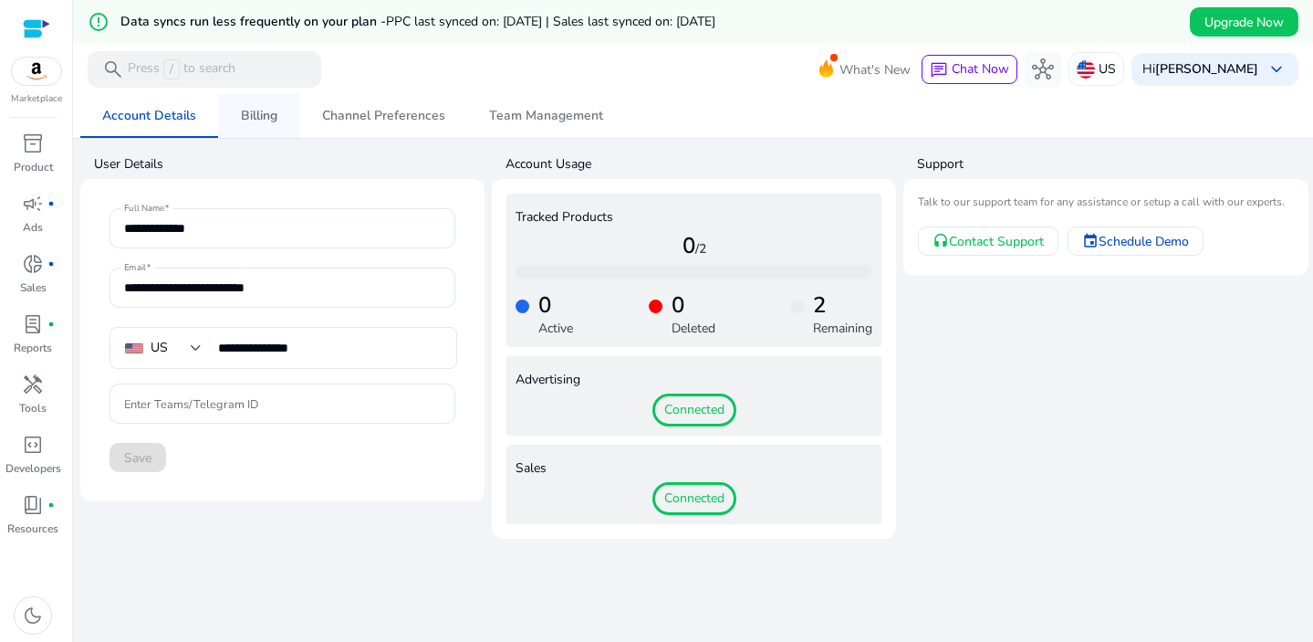
click at [261, 112] on span "Billing" at bounding box center [259, 116] width 37 height 13
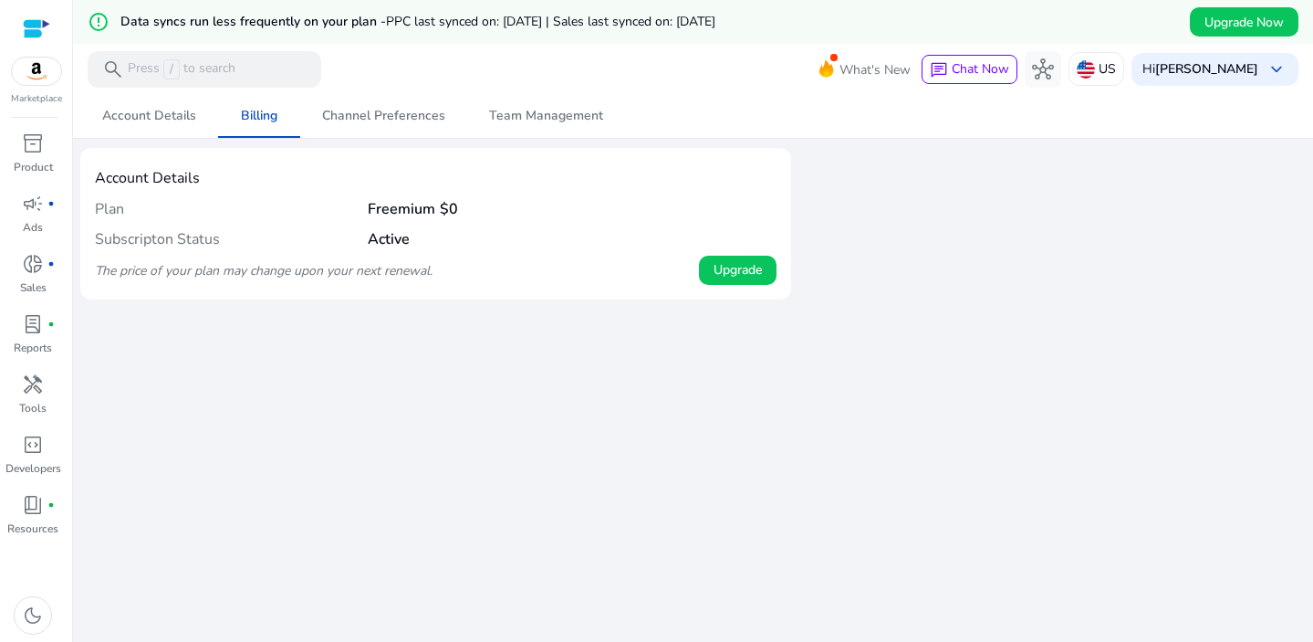
click at [26, 78] on img at bounding box center [36, 71] width 49 height 27
click at [34, 28] on div at bounding box center [36, 28] width 27 height 21
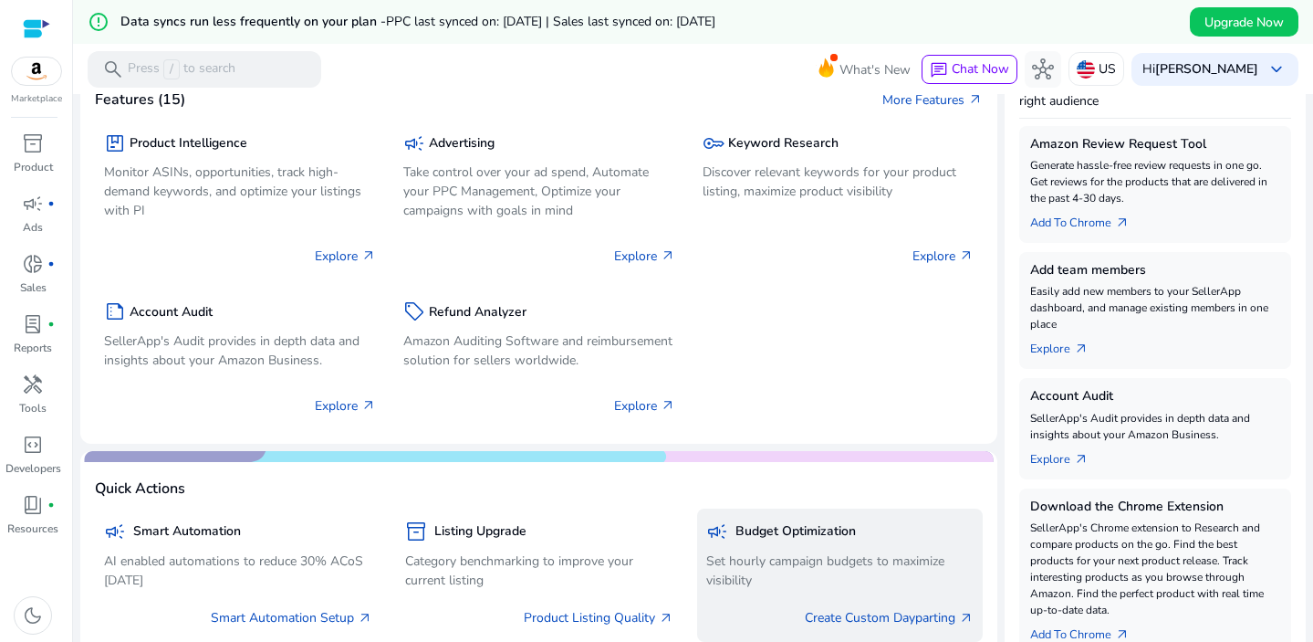
scroll to position [141, 0]
